Goal: Task Accomplishment & Management: Use online tool/utility

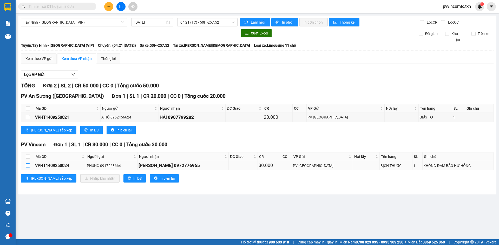
click at [29, 165] on input "checkbox" at bounding box center [28, 166] width 4 height 4
checkbox input "true"
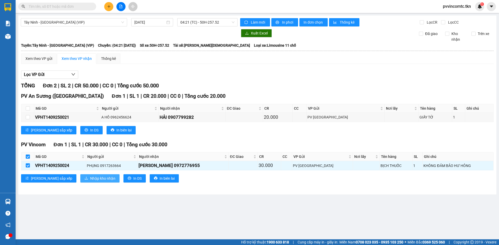
click at [80, 178] on button "Nhập kho nhận" at bounding box center [99, 178] width 39 height 8
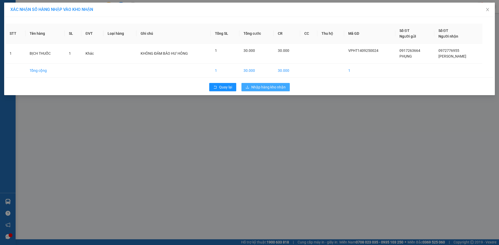
click at [271, 89] on span "Nhập hàng kho nhận" at bounding box center [268, 87] width 34 height 6
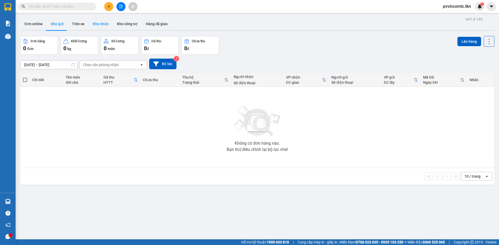
click at [97, 24] on button "Kho nhận" at bounding box center [101, 24] width 24 height 12
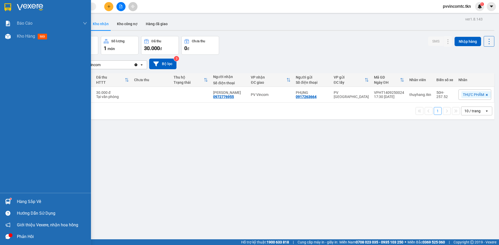
click at [21, 202] on div "Hàng sắp về" at bounding box center [52, 202] width 70 height 8
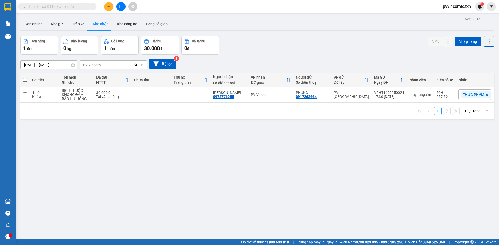
click at [93, 163] on section "Kết quả tìm kiếm ( 0 ) Bộ lọc No Data pvvincomtc.tkn 1 Báo cáo Mẫu 1: Báo cáo d…" at bounding box center [249, 122] width 499 height 245
